Goal: Information Seeking & Learning: Learn about a topic

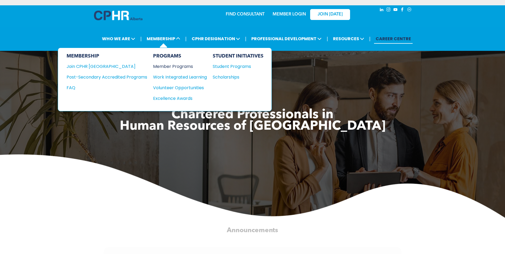
click at [181, 66] on div "Member Programs" at bounding box center [177, 66] width 48 height 7
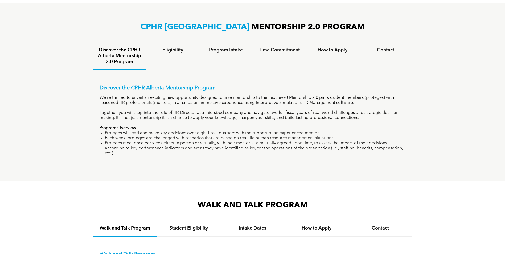
scroll to position [352, 0]
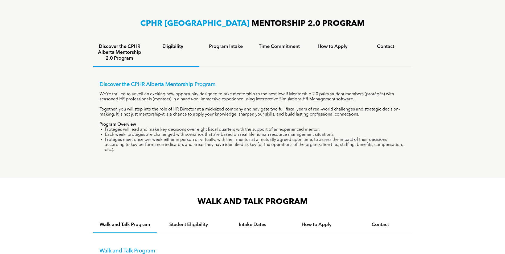
click at [174, 50] on div "Eligibility" at bounding box center [172, 53] width 53 height 28
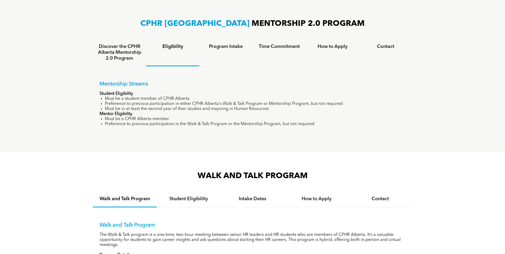
click at [175, 44] on h4 "Eligibility" at bounding box center [173, 47] width 44 height 6
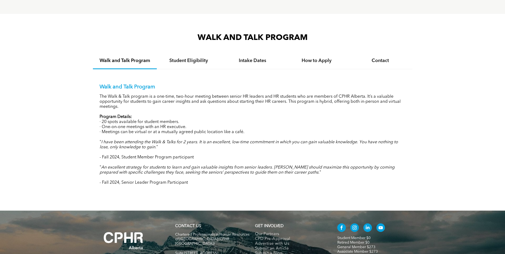
scroll to position [490, 0]
click at [183, 58] on h4 "Student Eligibility" at bounding box center [189, 61] width 54 height 6
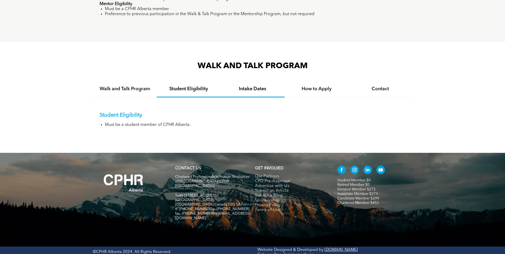
click at [252, 83] on div "Intake Dates" at bounding box center [253, 89] width 64 height 16
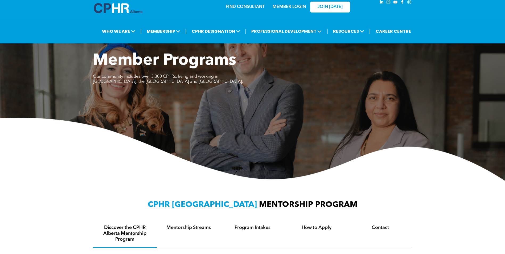
scroll to position [0, 0]
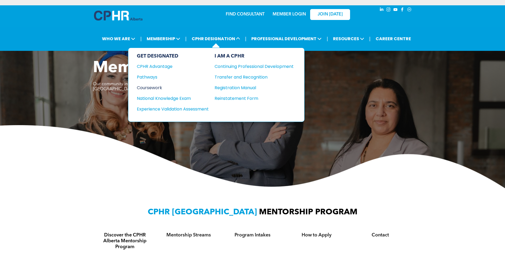
click at [142, 86] on div "Coursework" at bounding box center [169, 87] width 65 height 7
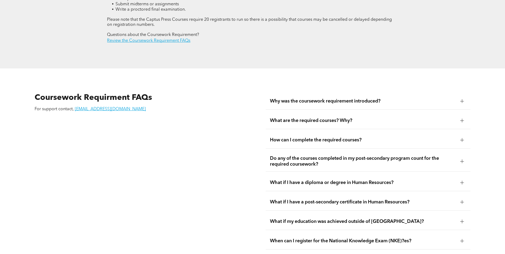
scroll to position [905, 0]
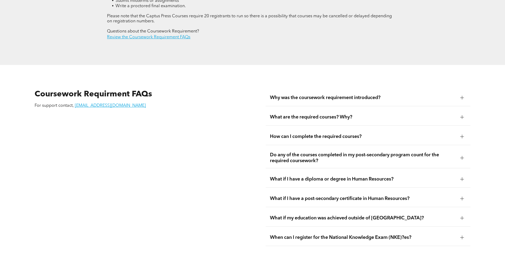
click at [284, 114] on span "What are the required courses? Why?" at bounding box center [363, 117] width 186 height 6
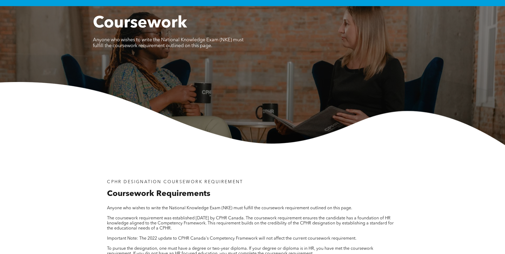
scroll to position [0, 0]
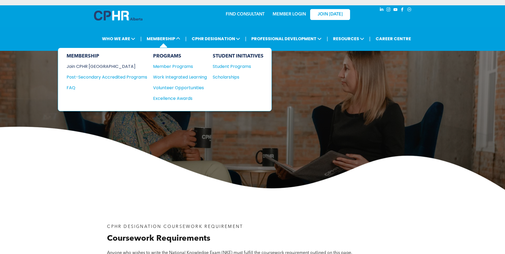
click at [95, 66] on div "Join CPHR [GEOGRAPHIC_DATA]" at bounding box center [103, 66] width 73 height 7
click at [129, 78] on div "Post-Secondary Accredited Programs" at bounding box center [103, 77] width 73 height 7
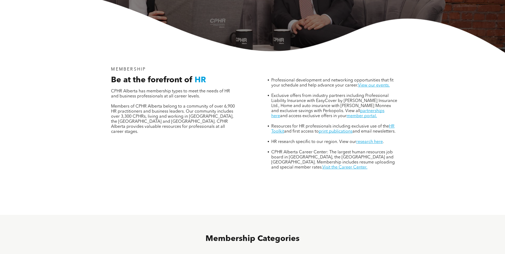
scroll to position [170, 0]
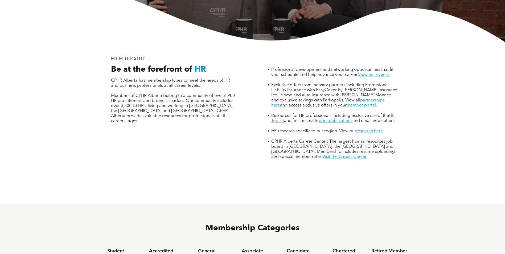
click at [278, 114] on link "HR Toolkit" at bounding box center [332, 118] width 123 height 9
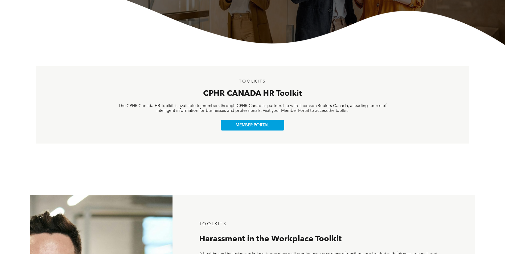
scroll to position [40, 0]
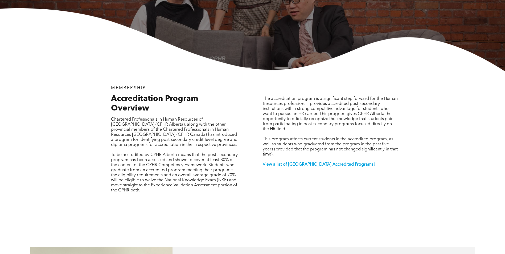
scroll to position [128, 0]
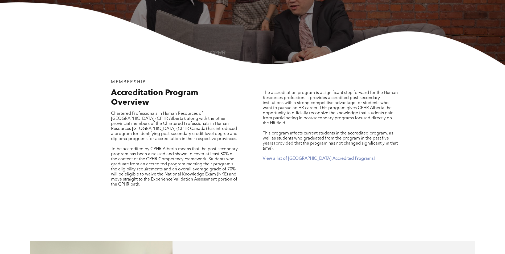
click at [304, 157] on strong "View a list of Alberta Accredited Programs!" at bounding box center [319, 159] width 112 height 4
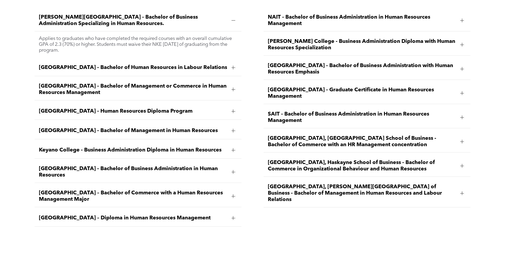
scroll to position [832, 0]
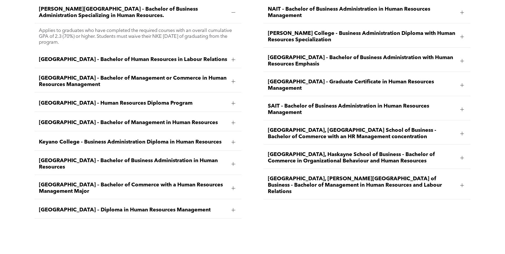
click at [317, 103] on span "SAIT - Bachelor of Business Administration in Human Resources Management" at bounding box center [362, 109] width 189 height 13
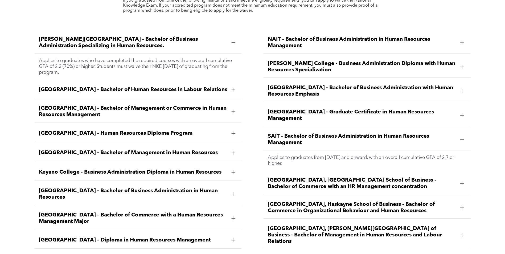
scroll to position [811, 0]
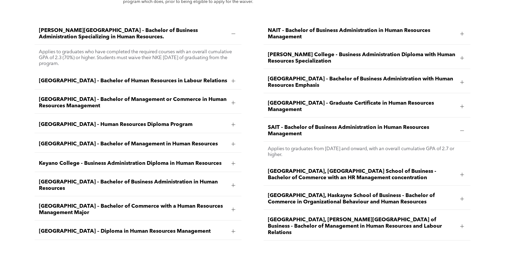
click at [106, 116] on div "Bow Valley College - Human Resources Diploma Program" at bounding box center [138, 124] width 207 height 17
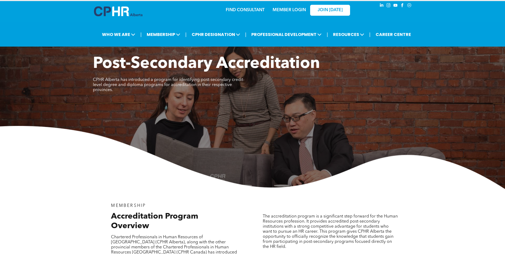
scroll to position [0, 0]
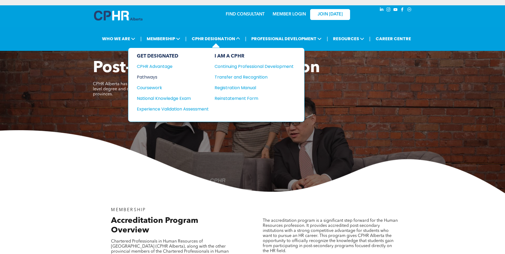
click at [153, 75] on div "Pathways" at bounding box center [169, 77] width 65 height 7
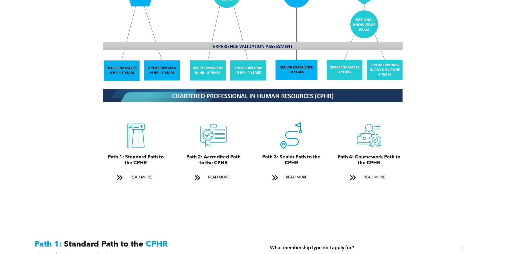
scroll to position [533, 0]
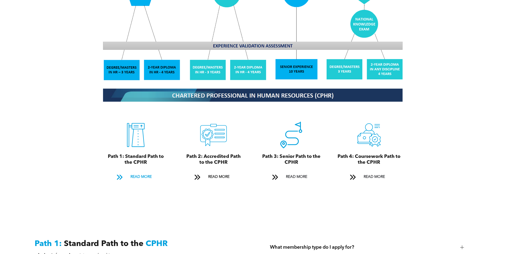
click at [141, 172] on span "READ MORE" at bounding box center [141, 177] width 25 height 10
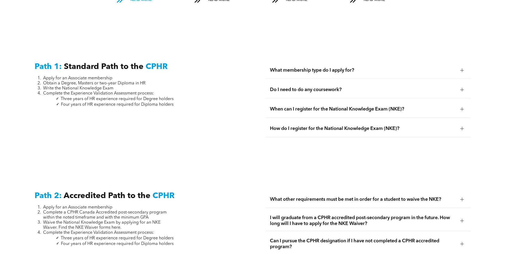
scroll to position [709, 0]
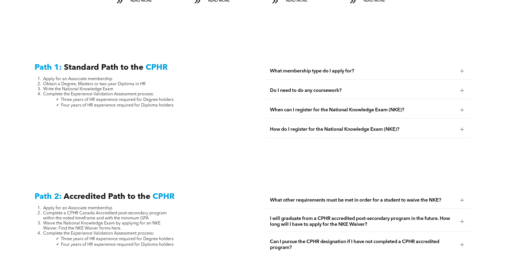
click at [276, 88] on span "Do I need to do any coursework?" at bounding box center [363, 91] width 186 height 6
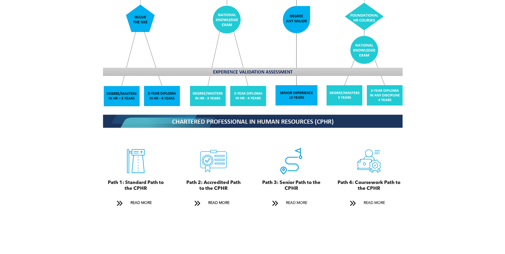
scroll to position [496, 0]
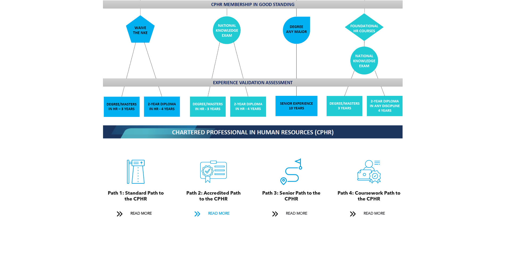
click at [220, 209] on span "READ MORE" at bounding box center [218, 214] width 25 height 10
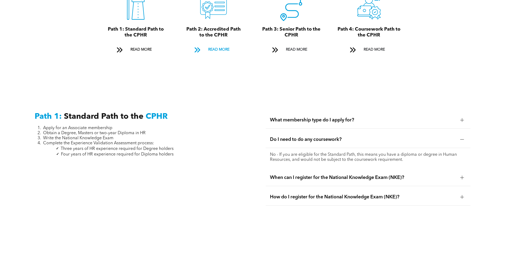
scroll to position [671, 0]
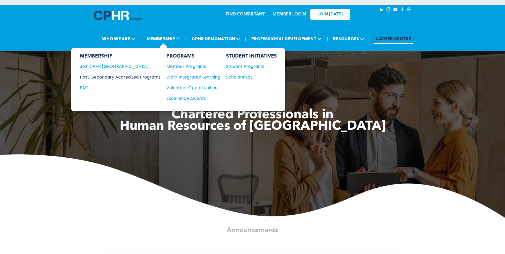
click at [120, 74] on div "Post-Secondary Accredited Programs" at bounding box center [116, 77] width 73 height 7
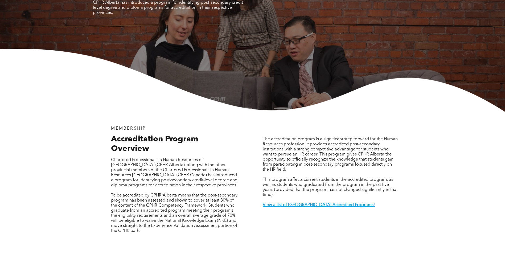
scroll to position [85, 0]
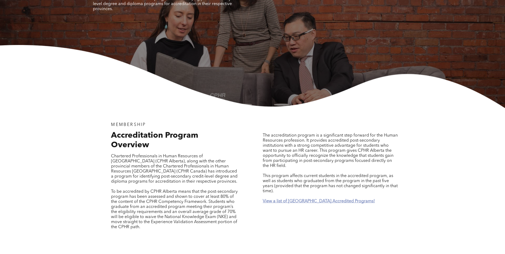
click at [278, 199] on strong "View a list of [GEOGRAPHIC_DATA] Accredited Programs!" at bounding box center [319, 201] width 112 height 4
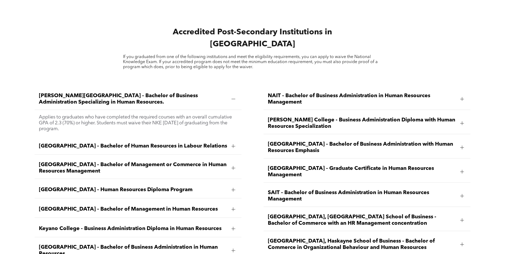
scroll to position [758, 0]
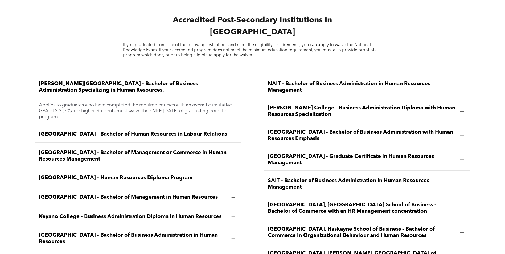
click at [297, 178] on span "SAIT - Bachelor of Business Administration in Human Resources Management" at bounding box center [362, 184] width 189 height 13
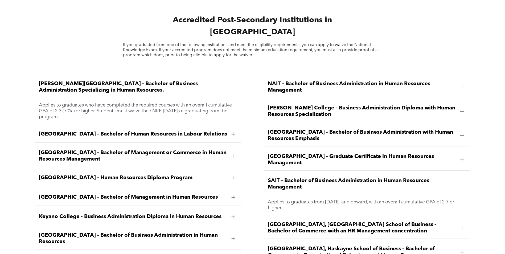
click at [287, 105] on span "[PERSON_NAME] College - Business Administration Diploma with Human Resources Sp…" at bounding box center [362, 111] width 189 height 13
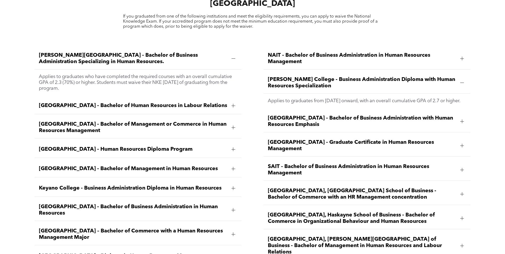
scroll to position [790, 0]
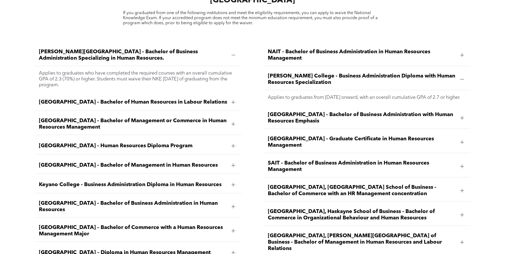
click at [214, 138] on div "[GEOGRAPHIC_DATA] - Human Resources Diploma Program" at bounding box center [138, 146] width 207 height 17
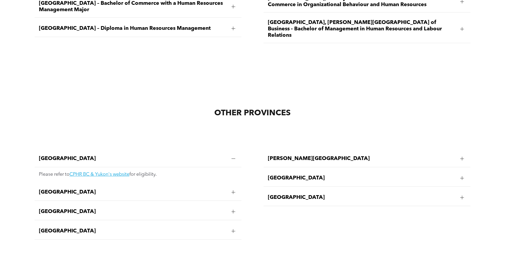
scroll to position [1013, 0]
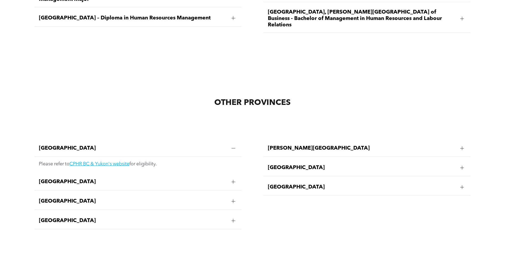
click at [232, 178] on div at bounding box center [233, 182] width 8 height 8
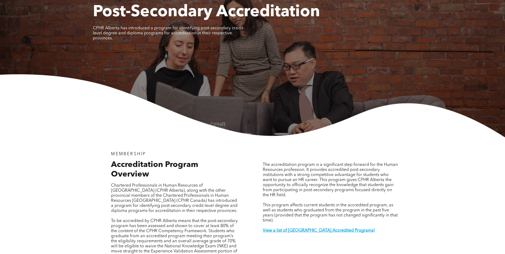
scroll to position [0, 0]
